Goal: Navigation & Orientation: Find specific page/section

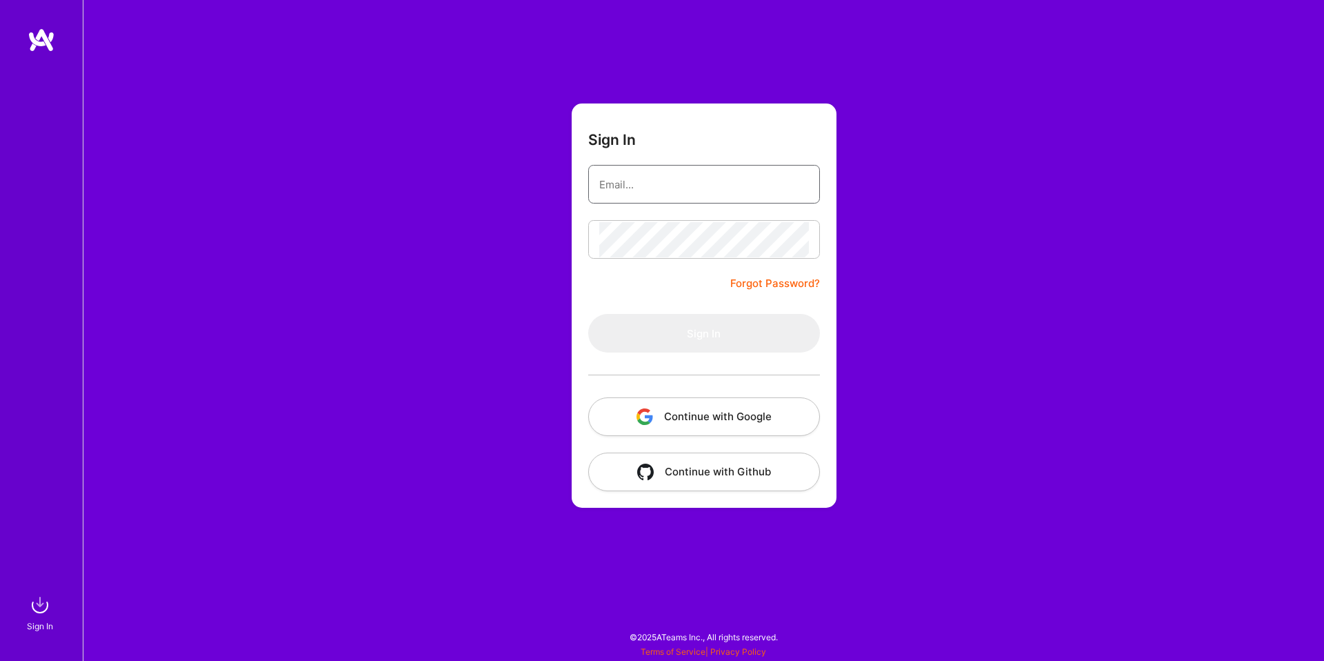
type input "[EMAIL_ADDRESS][PERSON_NAME][DOMAIN_NAME]"
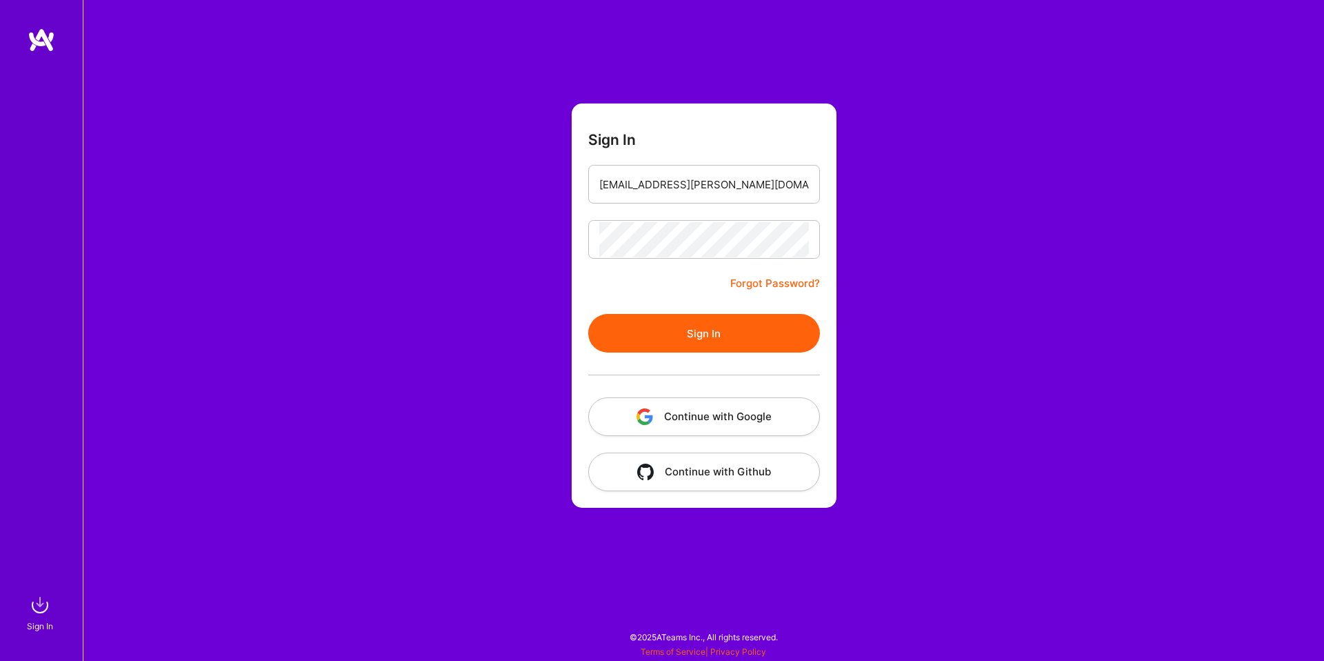
click at [689, 421] on button "Continue with Google" at bounding box center [704, 416] width 232 height 39
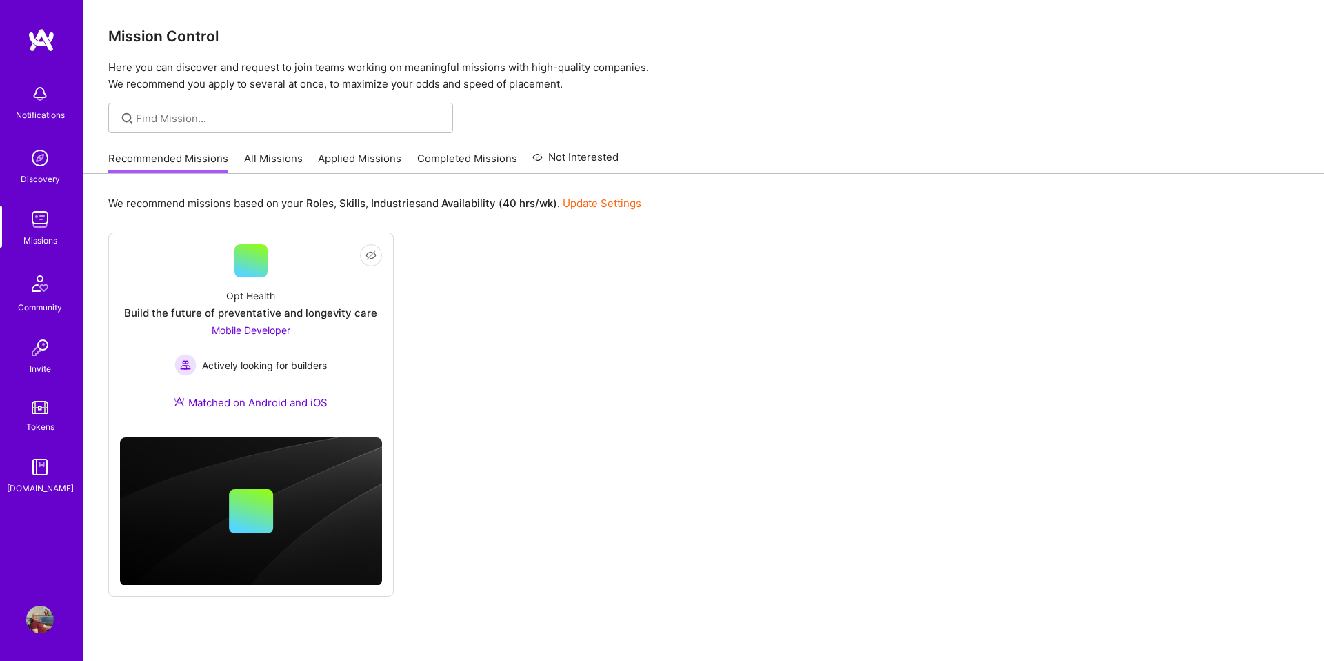
click at [263, 155] on link "All Missions" at bounding box center [273, 162] width 59 height 23
